Goal: Complete application form: Complete application form

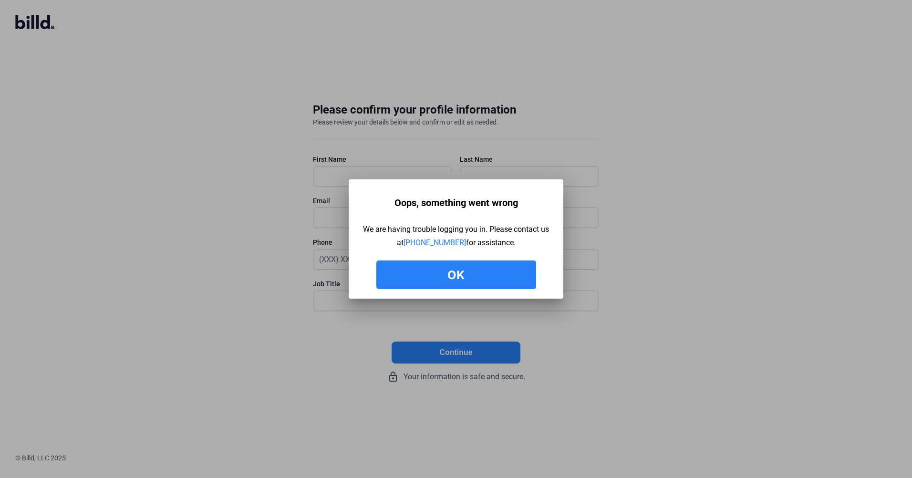
click at [448, 274] on button "Ok" at bounding box center [456, 274] width 160 height 29
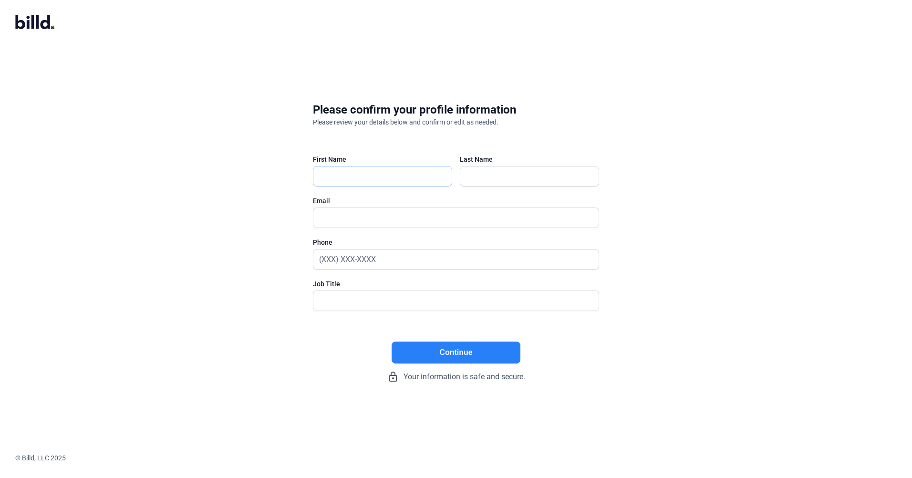
click at [372, 176] on input "text" at bounding box center [382, 176] width 138 height 20
type input "[PERSON_NAME]"
type input "[PERSON_NAME][EMAIL_ADDRESS][DOMAIN_NAME]"
type input "[PHONE_NUMBER]"
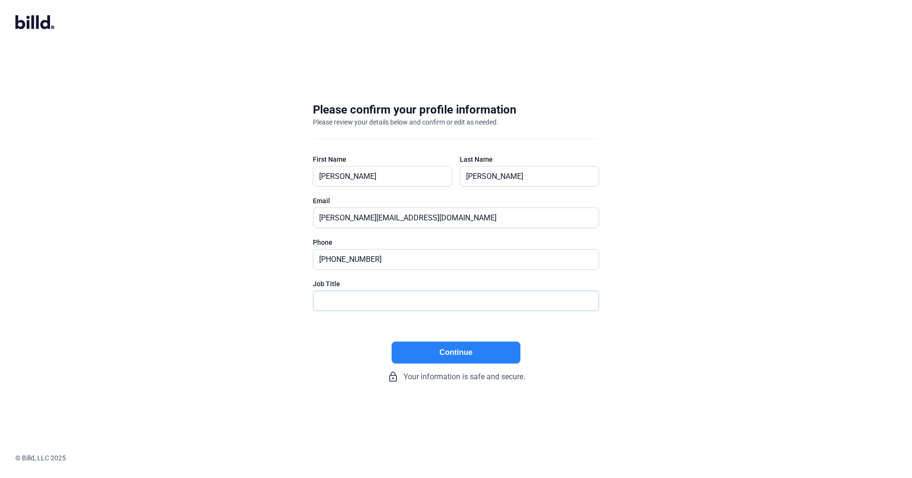
type input "PRESIDENT"
click at [440, 352] on button "Continue" at bounding box center [456, 352] width 129 height 22
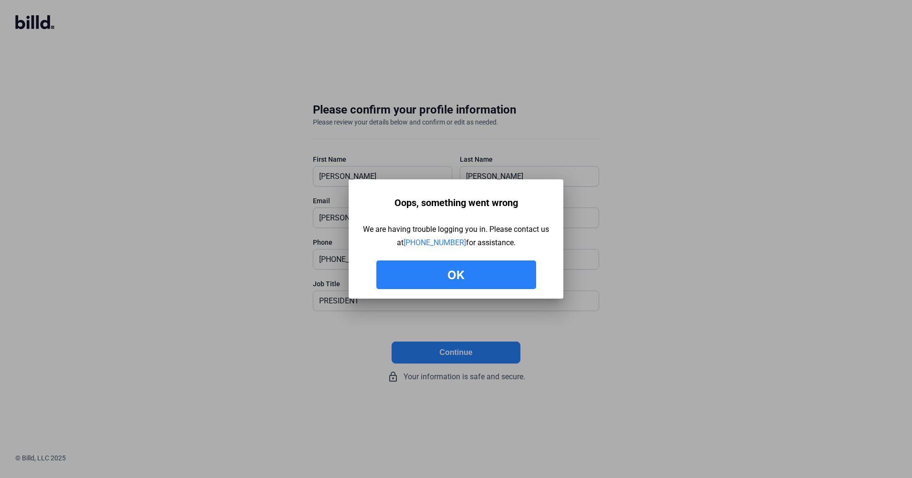
click at [462, 271] on button "Ok" at bounding box center [456, 274] width 160 height 29
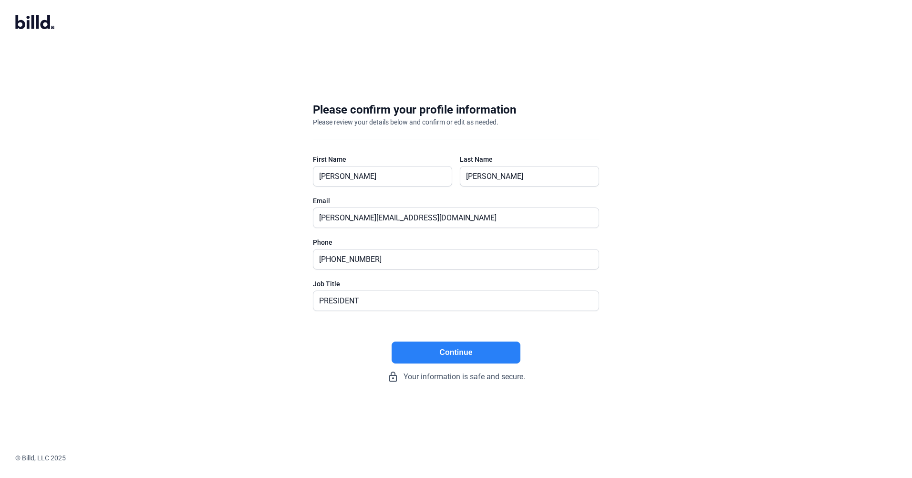
click at [37, 24] on icon at bounding box center [37, 21] width 3 height 13
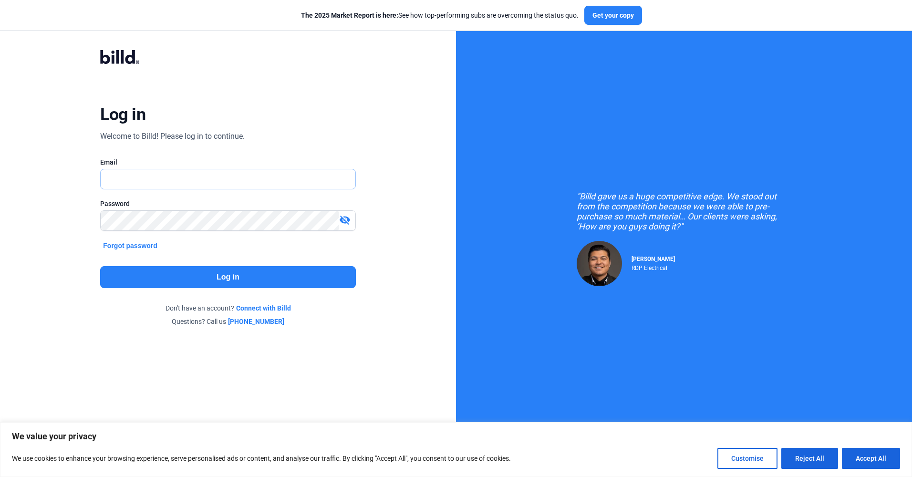
click at [162, 179] on input "text" at bounding box center [223, 179] width 244 height 20
type input "[PERSON_NAME][EMAIL_ADDRESS][DOMAIN_NAME]"
click at [346, 224] on mat-icon "visibility_off" at bounding box center [344, 219] width 11 height 11
click at [244, 278] on button "Log in" at bounding box center [227, 277] width 255 height 22
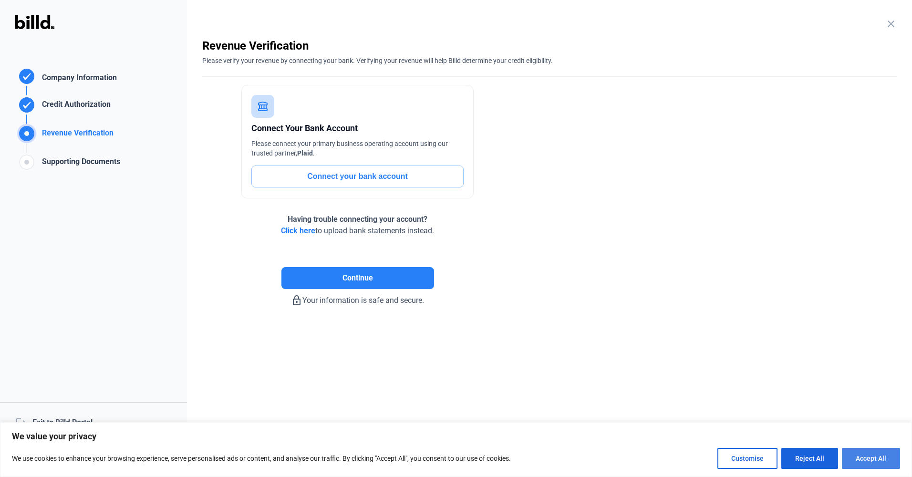
click at [870, 460] on button "Accept All" at bounding box center [871, 458] width 58 height 21
checkbox input "true"
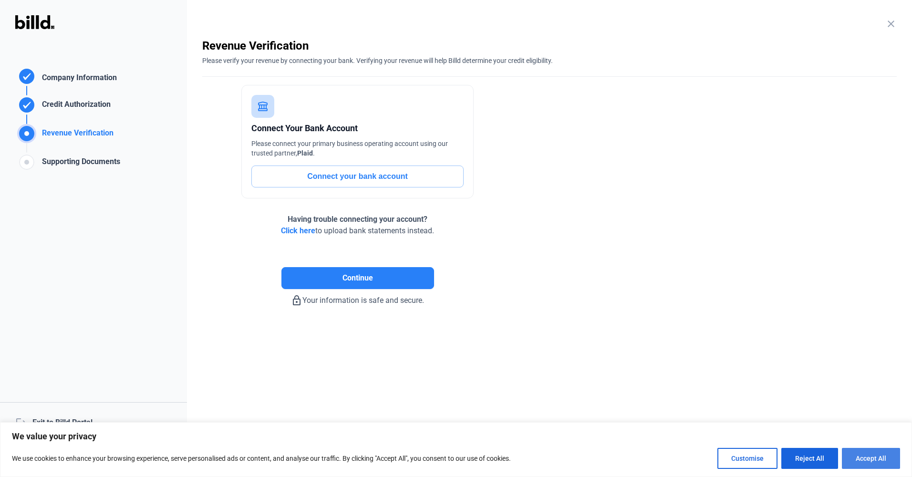
checkbox input "true"
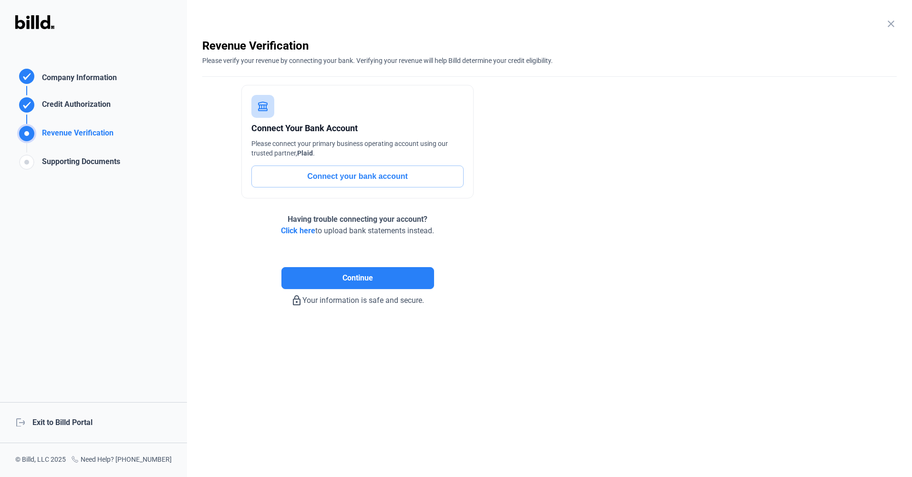
click at [294, 230] on span "Click here" at bounding box center [298, 230] width 34 height 9
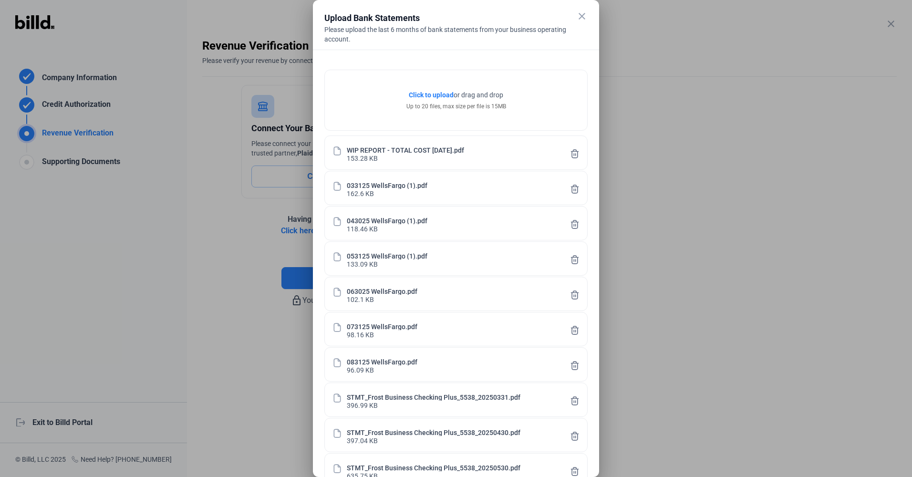
click at [532, 82] on div "Click to upload Tap to upload or drag and drop Up to 20 files, max size per fil…" at bounding box center [456, 100] width 262 height 60
click at [583, 15] on mat-icon "close" at bounding box center [581, 15] width 11 height 11
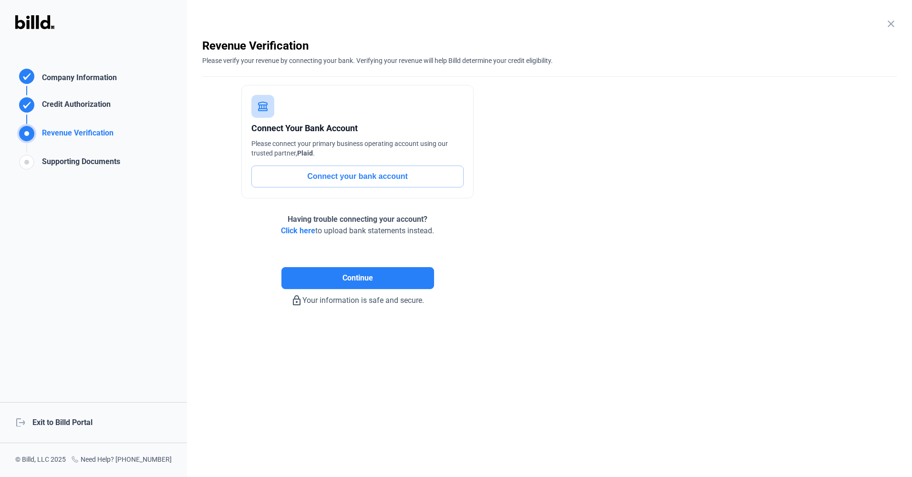
click at [302, 230] on span "Click here" at bounding box center [298, 230] width 34 height 9
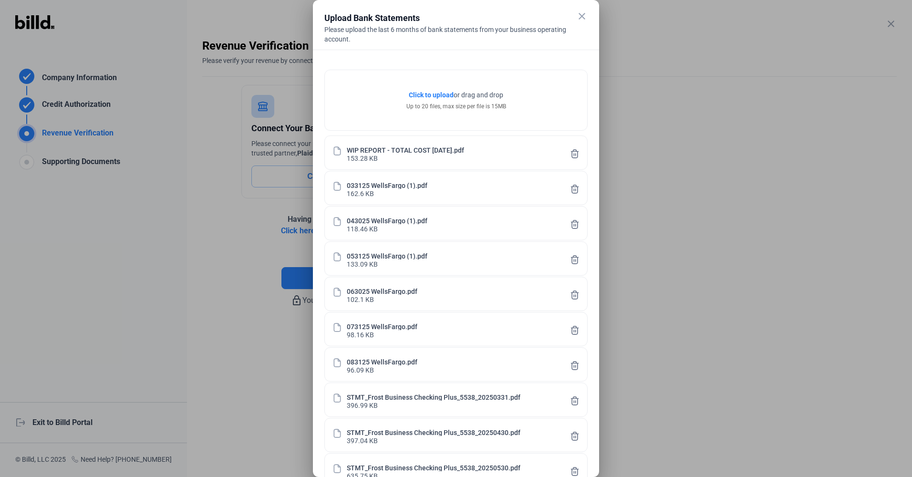
click at [651, 435] on div at bounding box center [456, 238] width 912 height 477
click at [434, 93] on span "Click to upload" at bounding box center [431, 95] width 45 height 8
click at [201, 206] on div at bounding box center [456, 238] width 912 height 477
click at [577, 18] on mat-icon "close" at bounding box center [581, 15] width 11 height 11
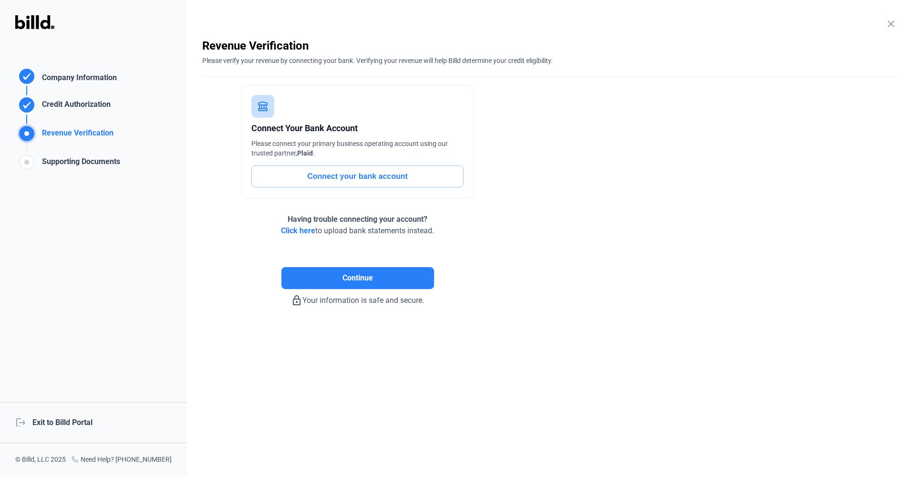
click at [289, 230] on span "Click here" at bounding box center [298, 230] width 34 height 9
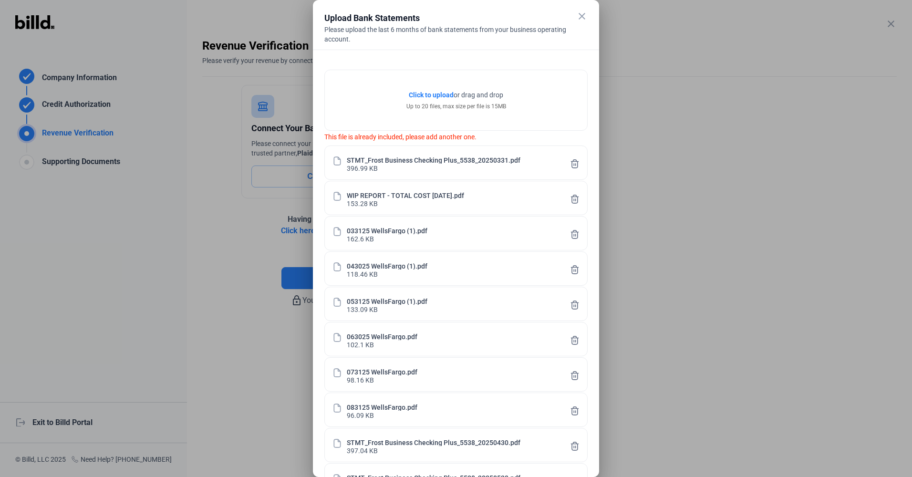
click at [580, 16] on mat-icon "close" at bounding box center [581, 15] width 11 height 11
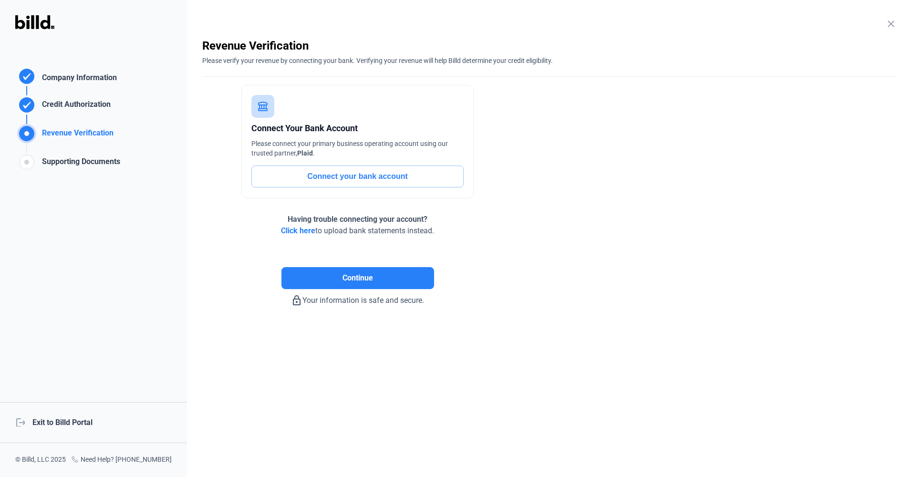
click at [291, 232] on span "Click here" at bounding box center [298, 230] width 34 height 9
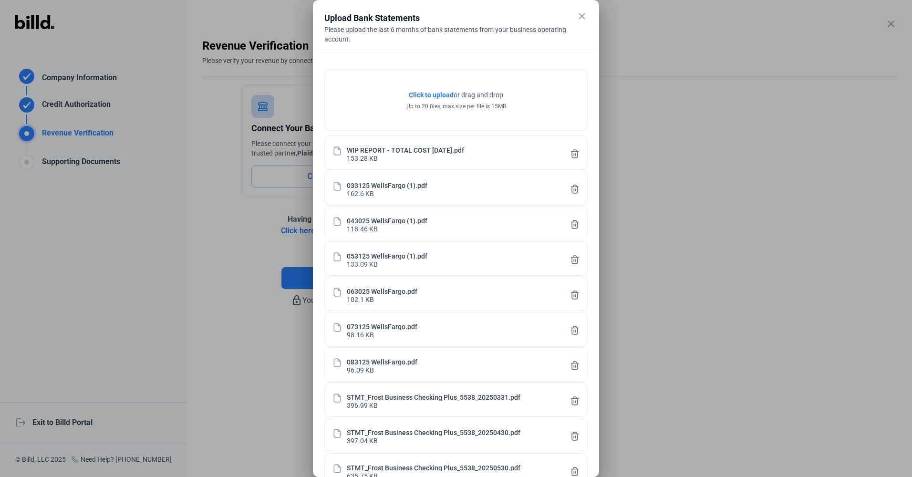
click at [597, 370] on div "Click to upload Tap to upload or drag and drop Up to 20 files, max size per fil…" at bounding box center [456, 433] width 286 height 767
click at [515, 366] on div "083125 WellsFargo.pdf 96.09 KB" at bounding box center [456, 364] width 228 height 18
drag, startPoint x: 460, startPoint y: 368, endPoint x: 453, endPoint y: 474, distance: 106.1
click at [453, 474] on div "WIP REPORT - TOTAL COST 9.4.25.pdf 153.28 KB 033125 WellsFargo (1).pdf 162.6 KB…" at bounding box center [455, 469] width 263 height 671
click at [595, 413] on div "Click to upload Tap to upload or drag and drop Up to 20 files, max size per fil…" at bounding box center [456, 433] width 286 height 767
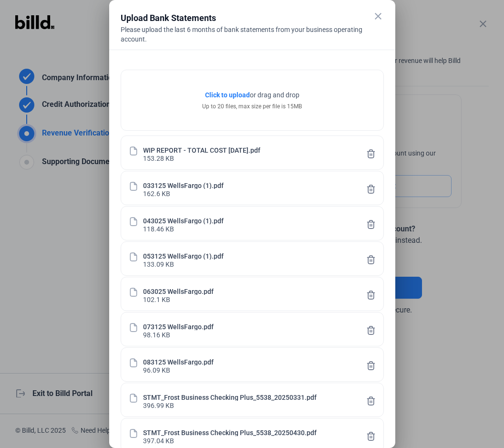
click at [284, 397] on div "STMT_Frost Business Checking Plus_5538_20250331.pdf" at bounding box center [230, 396] width 174 height 8
click at [389, 401] on div "Click to upload Tap to upload or drag and drop Up to 20 files, max size per fil…" at bounding box center [252, 433] width 286 height 767
drag, startPoint x: 179, startPoint y: 399, endPoint x: 289, endPoint y: 48, distance: 367.3
click at [289, 48] on div "close Upload Bank Statements Please upload the last 6 months of bank statements…" at bounding box center [252, 430] width 263 height 839
drag, startPoint x: 289, startPoint y: 48, endPoint x: 235, endPoint y: 36, distance: 55.3
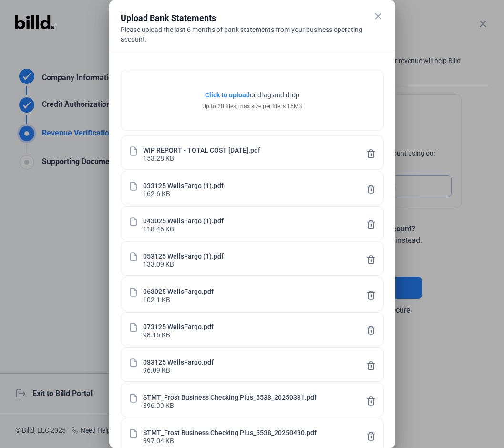
click at [235, 36] on div "Please upload the last 6 months of bank statements from your business operating…" at bounding box center [252, 34] width 263 height 19
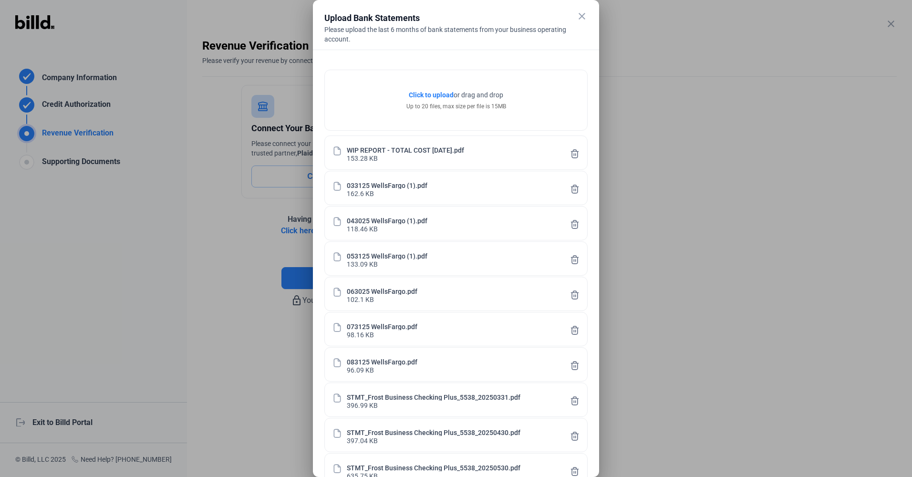
click at [289, 279] on div at bounding box center [456, 238] width 912 height 477
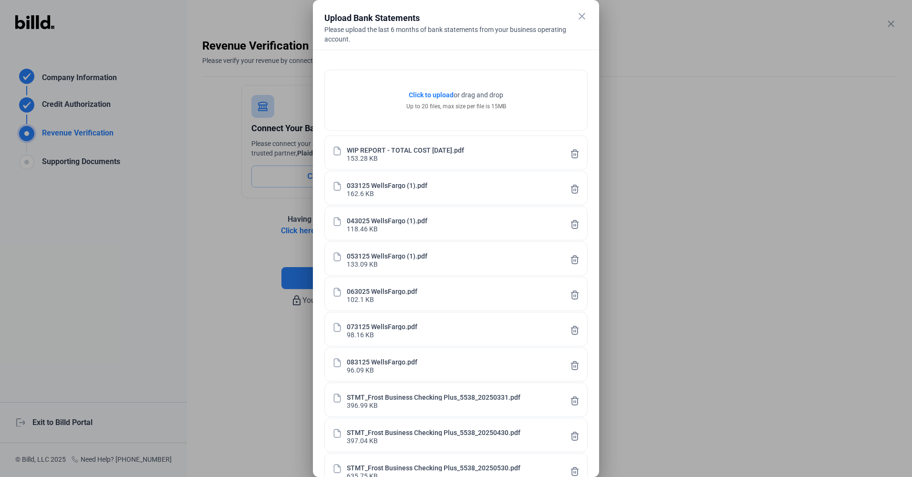
click at [289, 279] on div at bounding box center [456, 238] width 912 height 477
click at [430, 93] on span "Click to upload" at bounding box center [431, 95] width 45 height 8
click at [709, 387] on div at bounding box center [456, 238] width 912 height 477
click at [240, 386] on div at bounding box center [456, 238] width 912 height 477
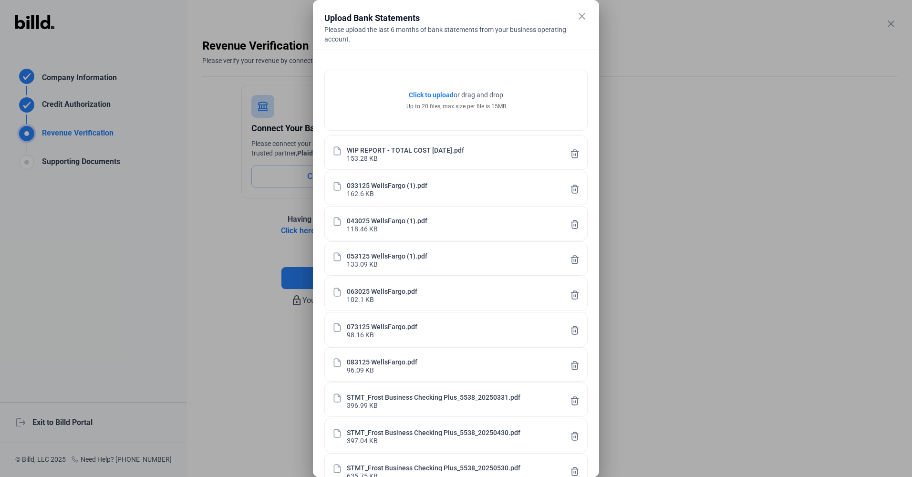
click at [580, 17] on mat-icon "close" at bounding box center [581, 15] width 11 height 11
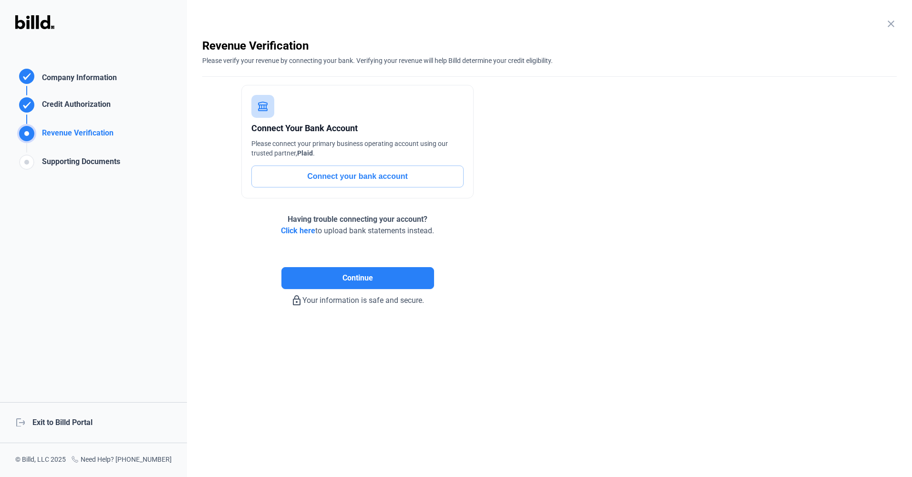
click at [302, 228] on span "Click here" at bounding box center [298, 230] width 34 height 9
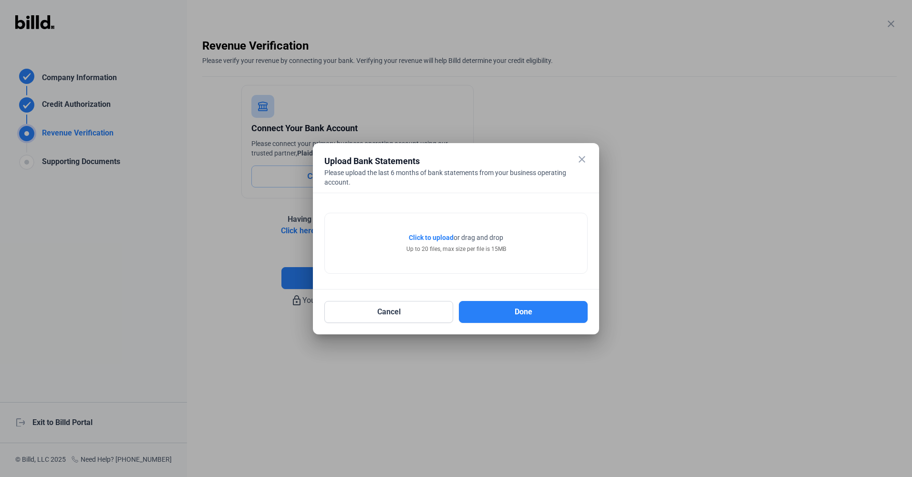
drag, startPoint x: 507, startPoint y: 152, endPoint x: 567, endPoint y: 547, distance: 399.4
click at [567, 476] on html "We value your privacy We use cookies to enhance your browsing experience, serve…" at bounding box center [456, 238] width 912 height 477
click at [466, 145] on mat-dialog-container "close Upload Bank Statements Please upload the last 6 months of bank statements…" at bounding box center [456, 238] width 286 height 191
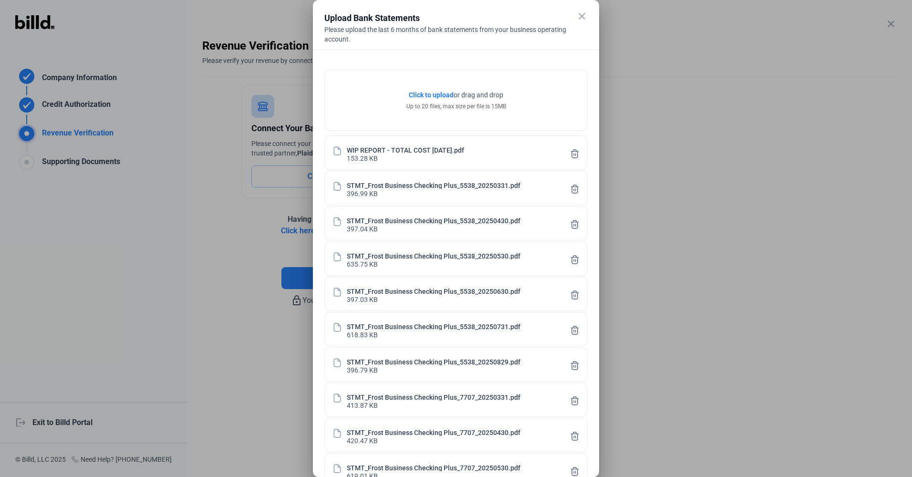
click at [451, 152] on div "WIP REPORT - TOTAL COST 9.4.25.pdf" at bounding box center [405, 149] width 117 height 8
click at [583, 14] on mat-icon "close" at bounding box center [581, 15] width 11 height 11
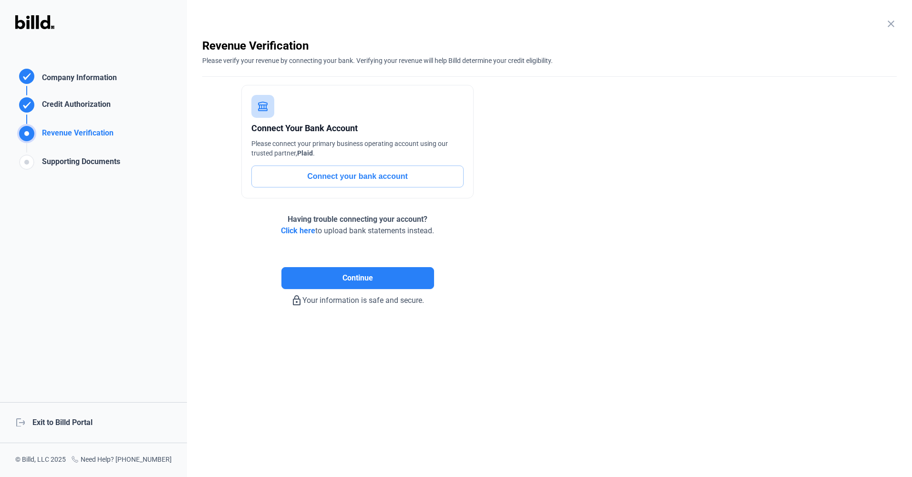
click at [302, 227] on span "Click here" at bounding box center [298, 230] width 34 height 9
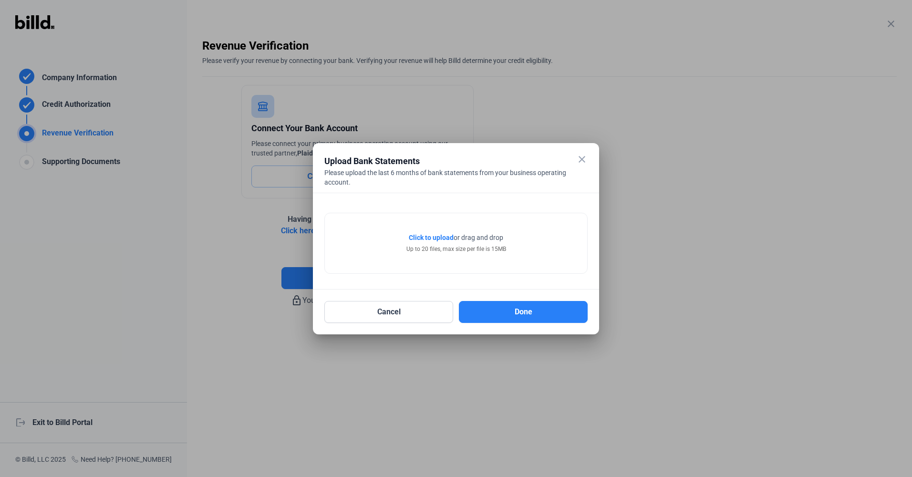
click at [439, 237] on span "Click to upload" at bounding box center [431, 238] width 45 height 8
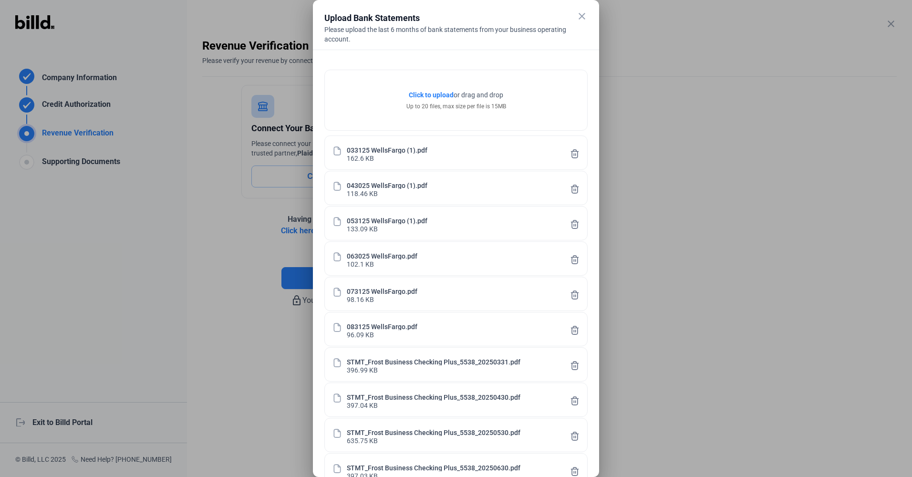
click at [594, 462] on div "Click to upload Tap to upload or drag and drop Up to 20 files, max size per fil…" at bounding box center [456, 433] width 286 height 767
click at [230, 244] on div at bounding box center [456, 238] width 912 height 477
click at [583, 13] on mat-icon "close" at bounding box center [581, 15] width 11 height 11
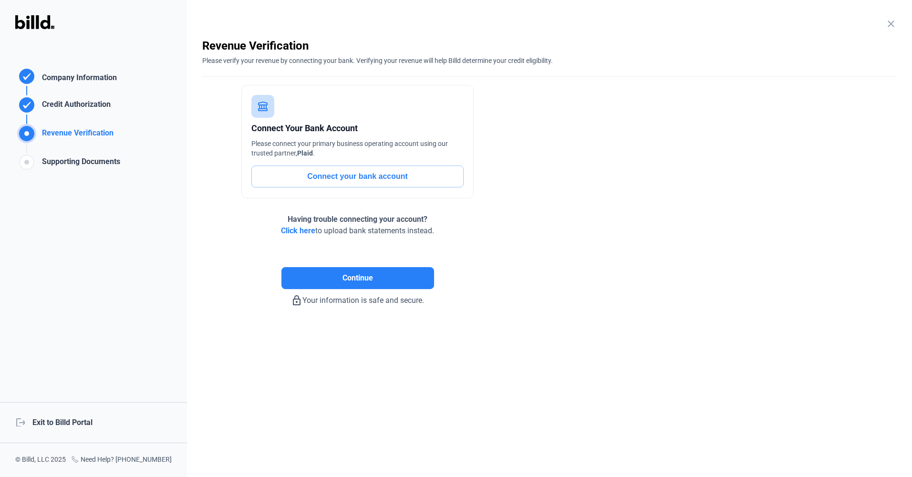
click at [296, 229] on span "Click here" at bounding box center [298, 230] width 34 height 9
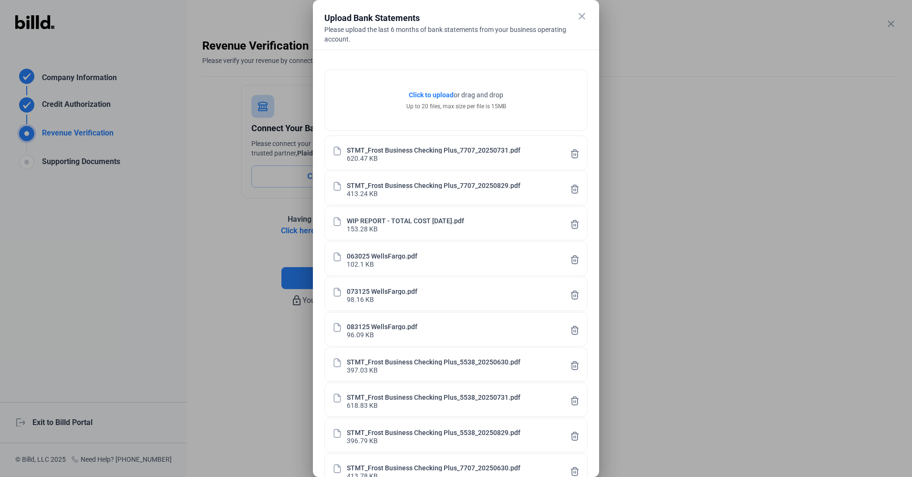
click at [518, 31] on div "Please upload the last 6 months of bank statements from your business operating…" at bounding box center [455, 34] width 263 height 19
click at [225, 31] on div at bounding box center [456, 238] width 912 height 477
click at [675, 364] on div at bounding box center [456, 238] width 912 height 477
click at [581, 20] on mat-icon "close" at bounding box center [581, 15] width 11 height 11
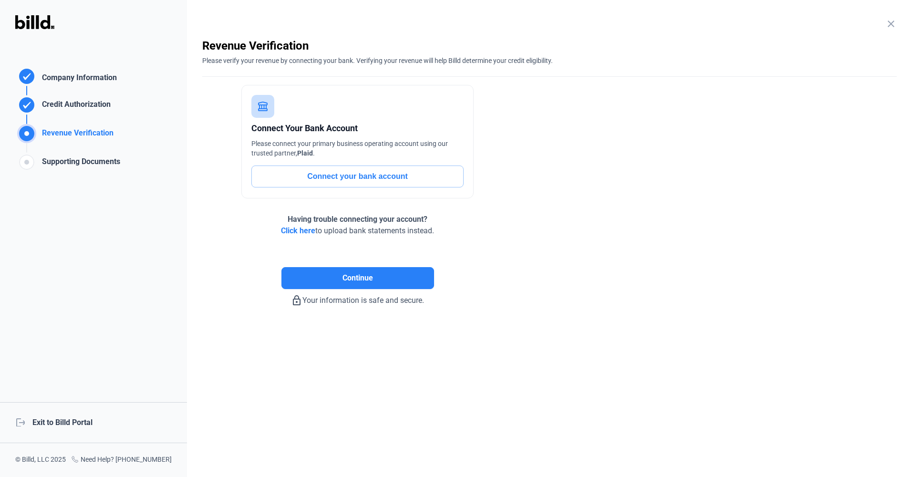
click at [303, 231] on span "Click here" at bounding box center [298, 230] width 34 height 9
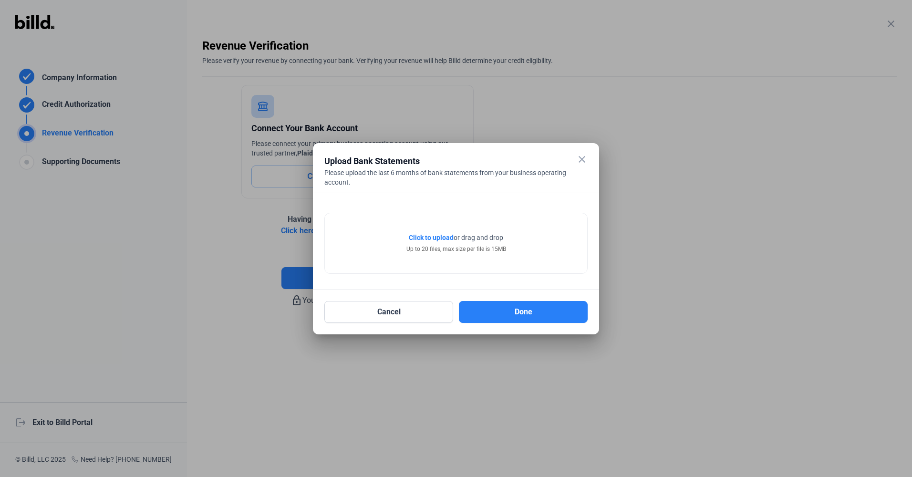
click at [422, 239] on span "Click to upload" at bounding box center [431, 238] width 45 height 8
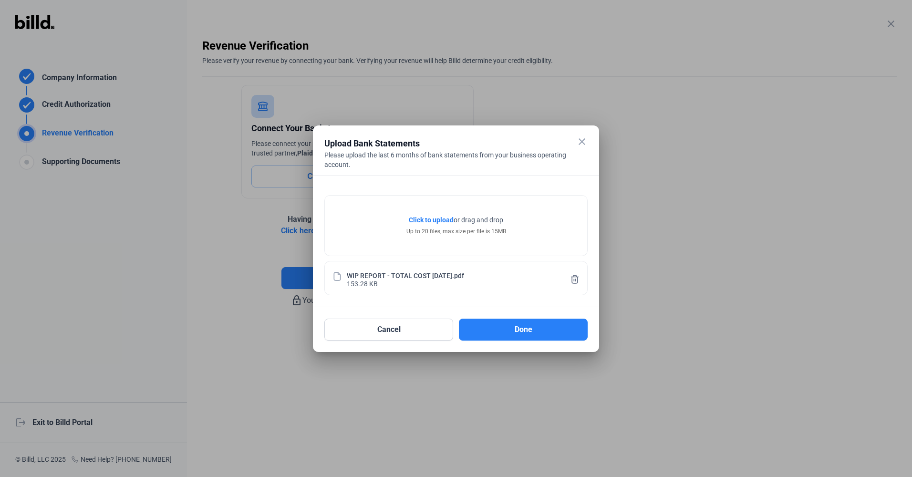
click at [438, 221] on span "Click to upload" at bounding box center [431, 220] width 45 height 8
click at [518, 328] on button "Done" at bounding box center [523, 330] width 129 height 22
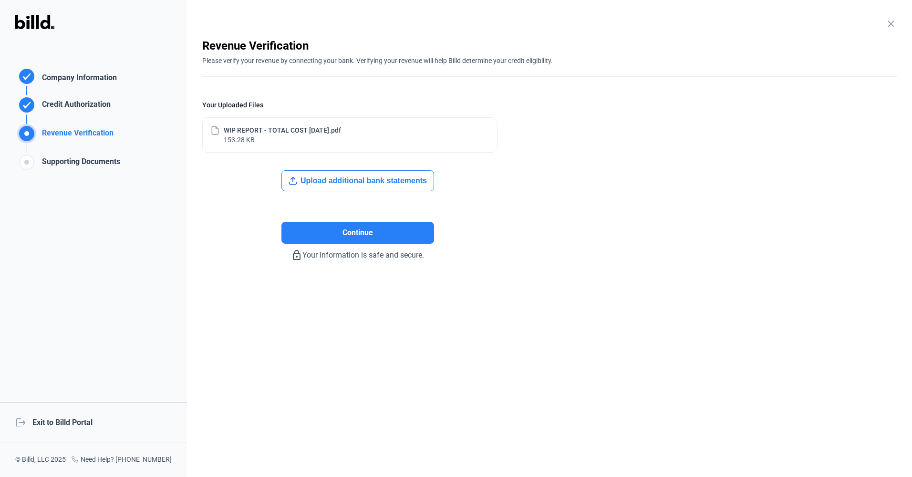
click at [377, 177] on button "Upload additional bank statements" at bounding box center [357, 180] width 153 height 21
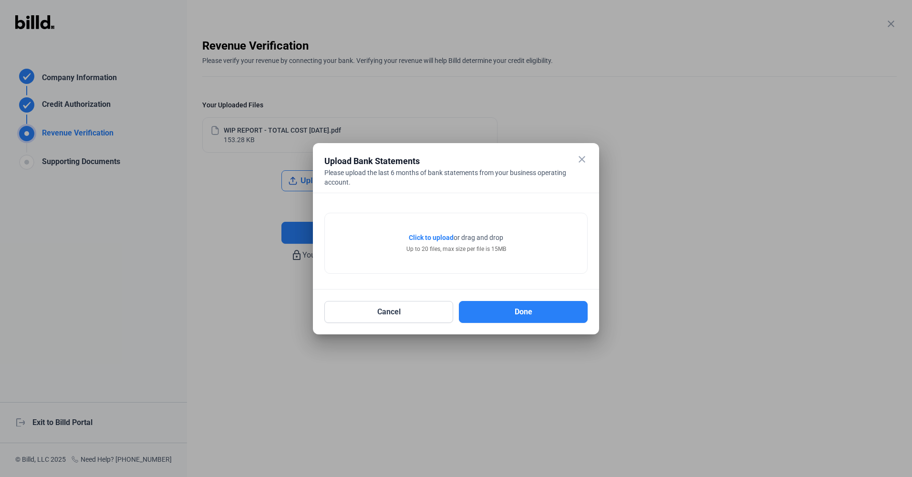
click at [432, 236] on span "Click to upload" at bounding box center [431, 238] width 45 height 8
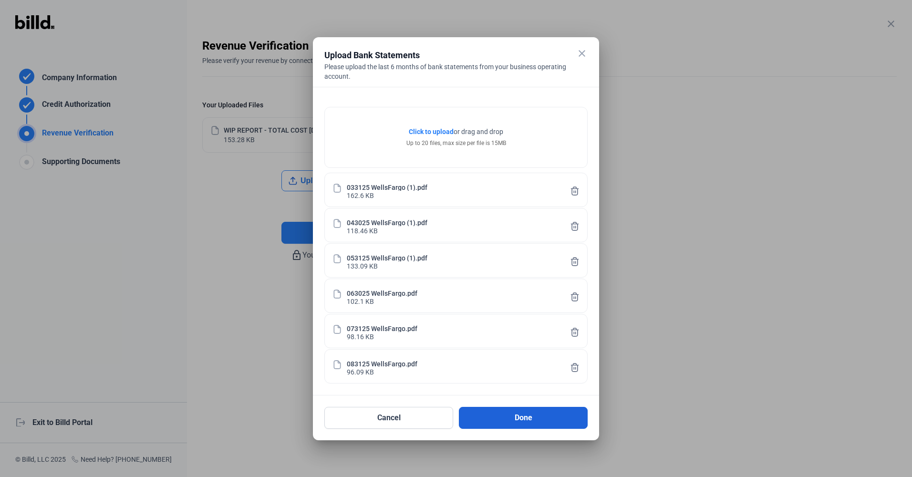
click at [516, 421] on button "Done" at bounding box center [523, 418] width 129 height 22
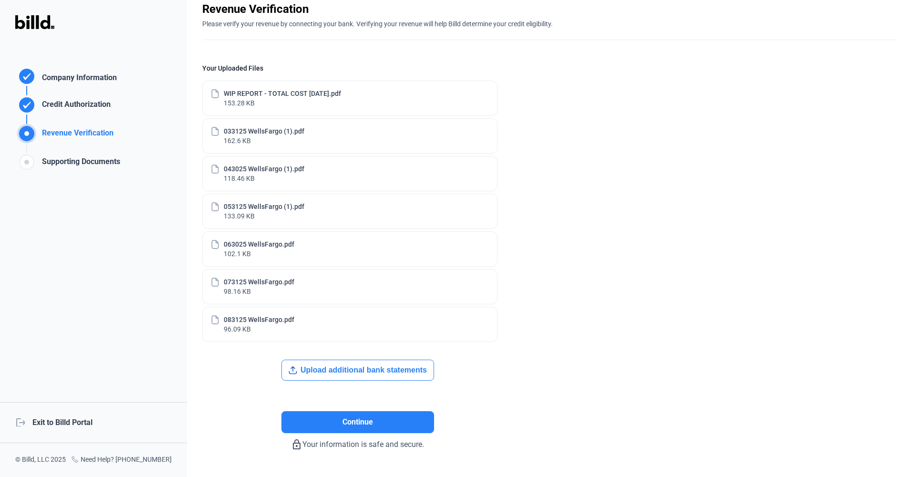
scroll to position [62, 0]
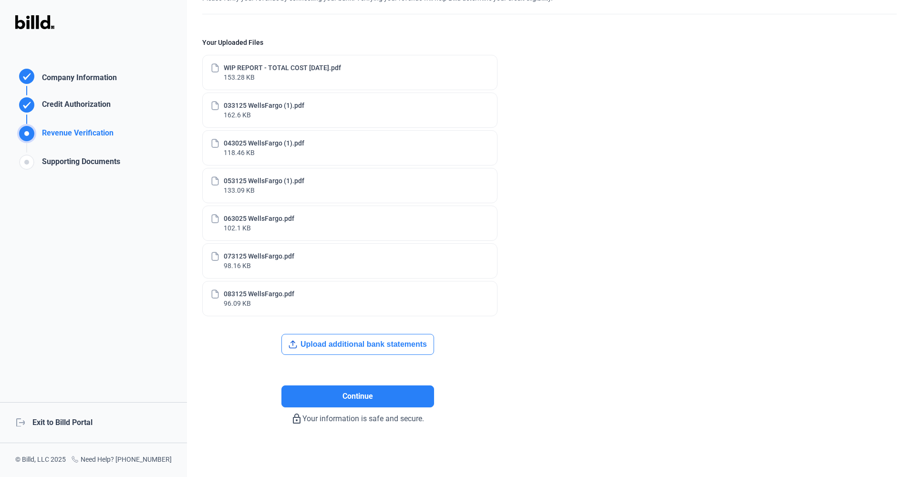
click at [378, 342] on button "Upload additional bank statements" at bounding box center [357, 344] width 153 height 21
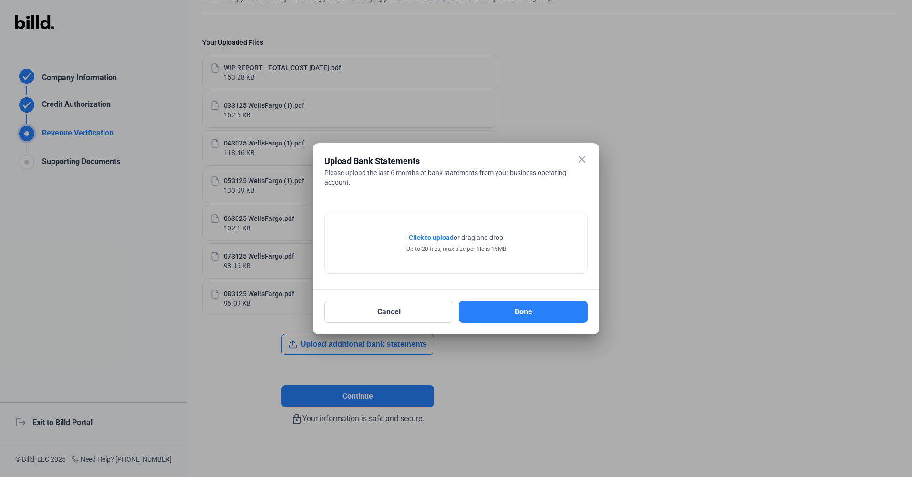
click at [427, 237] on span "Click to upload" at bounding box center [431, 238] width 45 height 8
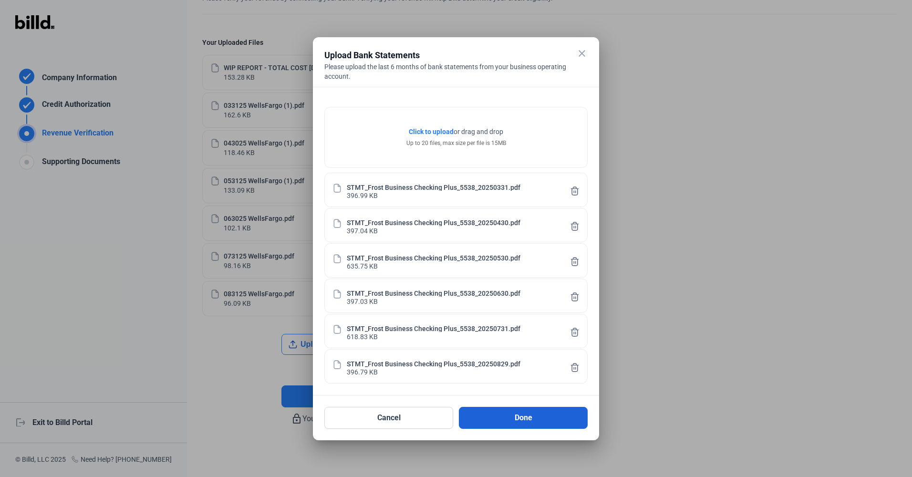
click at [514, 419] on button "Done" at bounding box center [523, 418] width 129 height 22
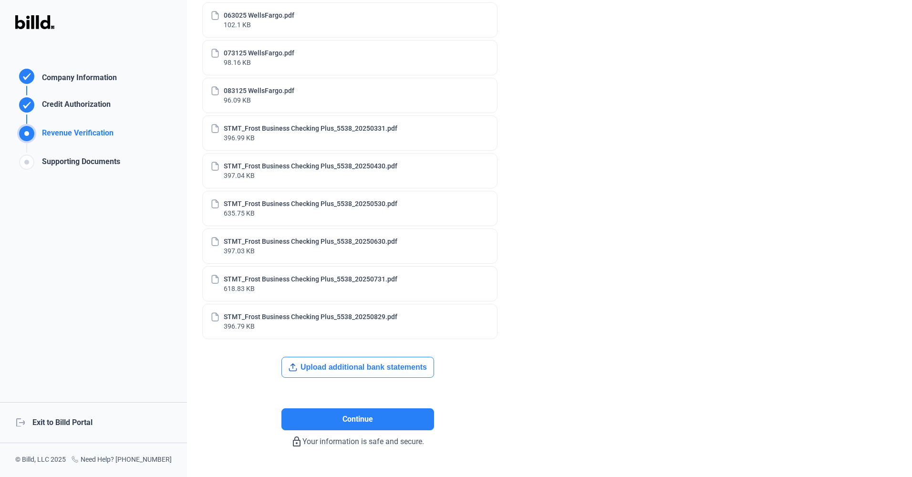
scroll to position [289, 0]
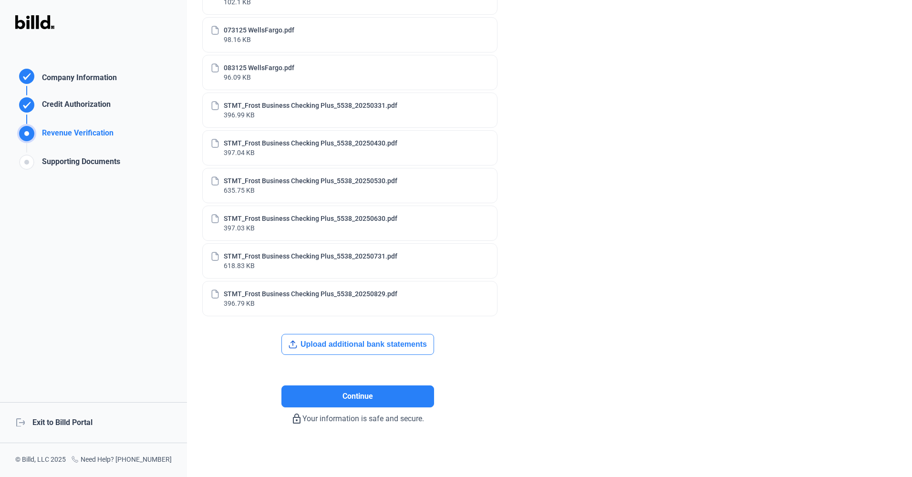
click at [384, 347] on button "Upload additional bank statements" at bounding box center [357, 344] width 153 height 21
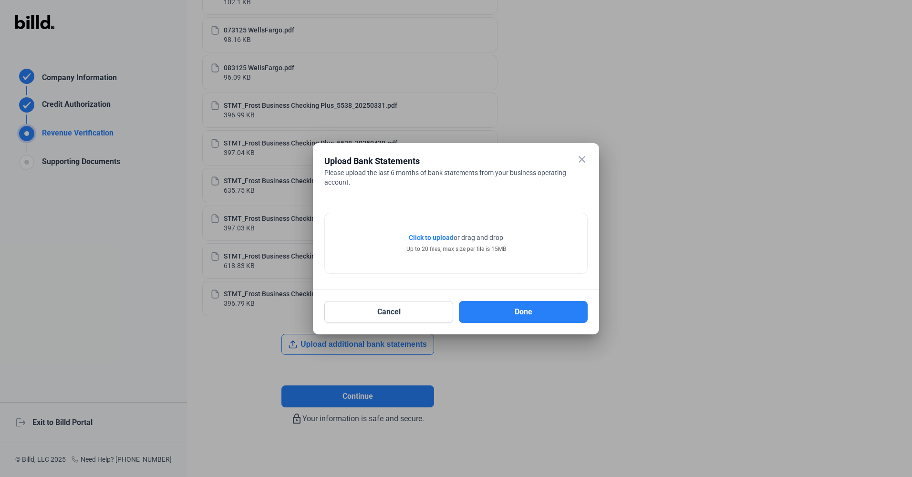
click at [422, 237] on span "Click to upload" at bounding box center [431, 238] width 45 height 8
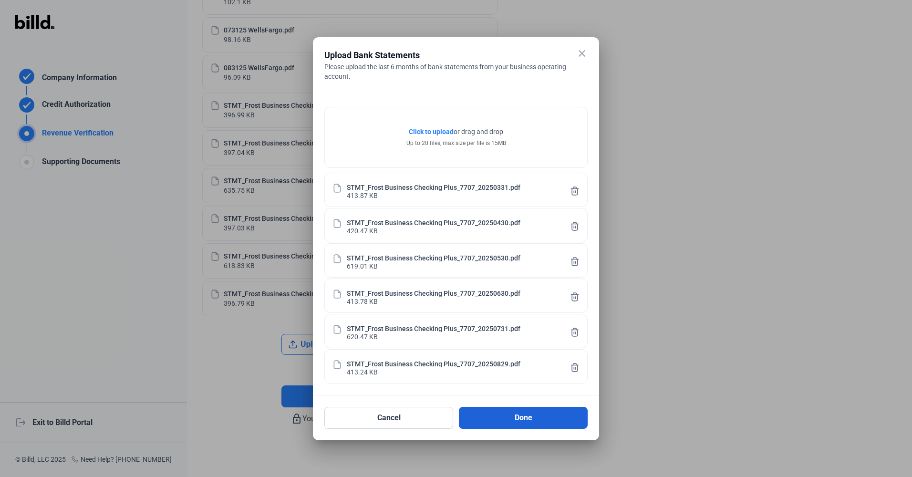
click at [538, 423] on button "Done" at bounding box center [523, 418] width 129 height 22
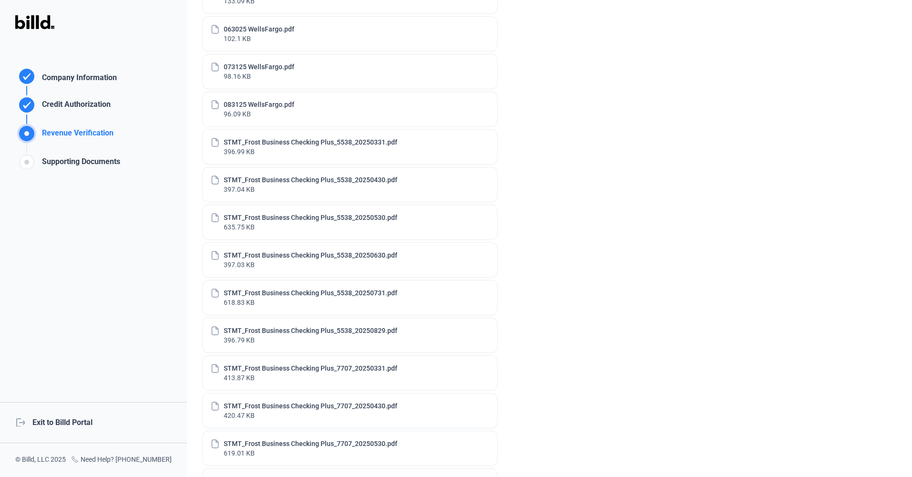
scroll to position [515, 0]
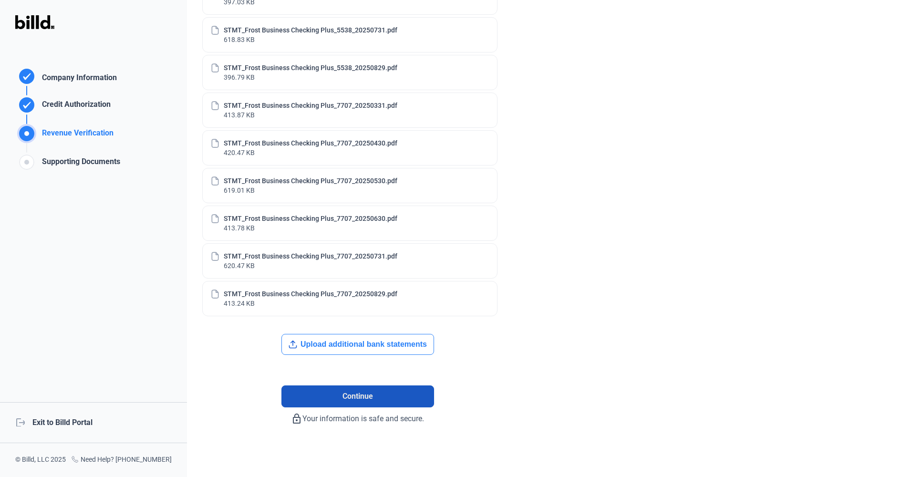
click at [349, 402] on span "Continue" at bounding box center [357, 396] width 31 height 11
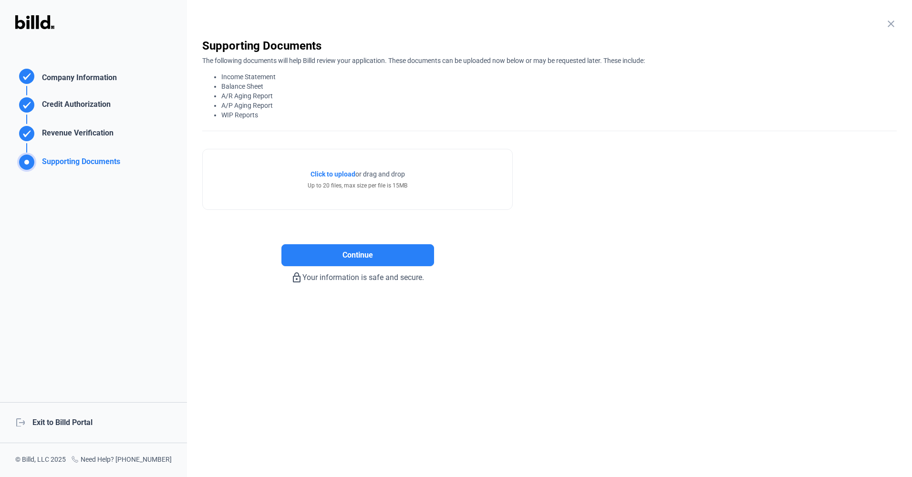
click at [339, 175] on span "Click to upload" at bounding box center [332, 174] width 45 height 8
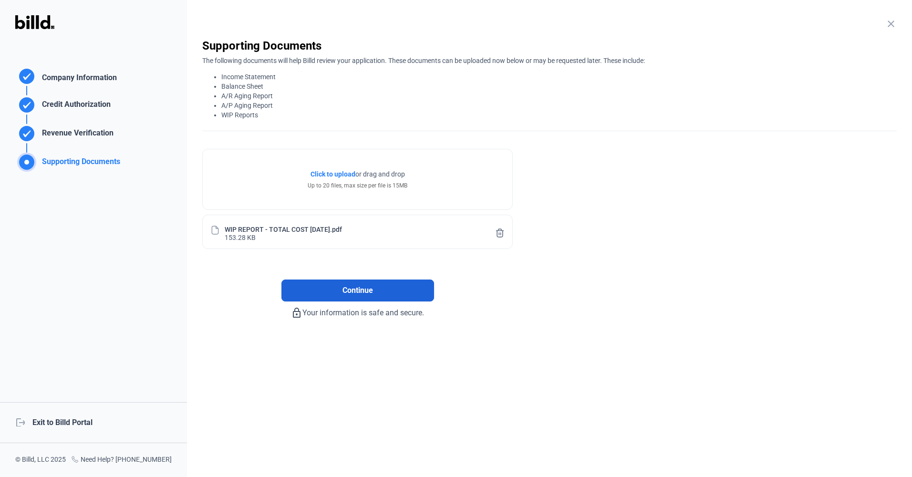
click at [359, 292] on span "Continue" at bounding box center [357, 290] width 31 height 11
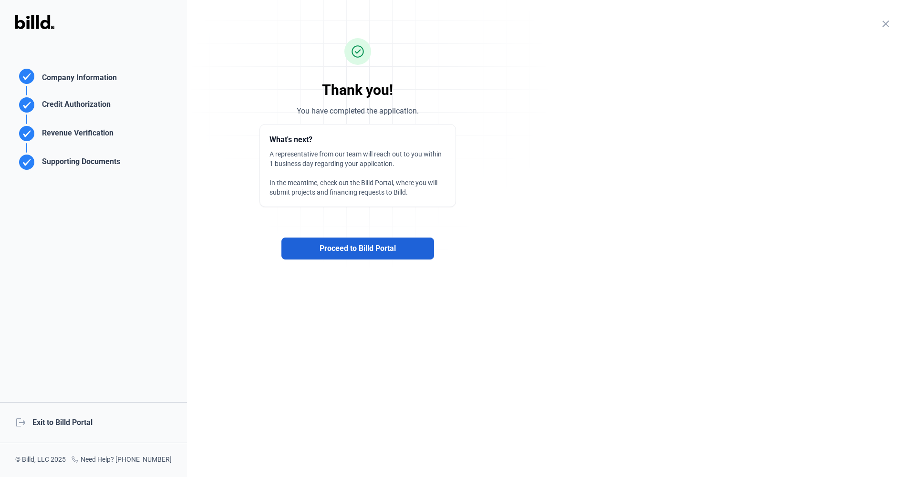
click at [355, 248] on span "Proceed to Billd Portal" at bounding box center [358, 248] width 76 height 11
